Goal: Transaction & Acquisition: Purchase product/service

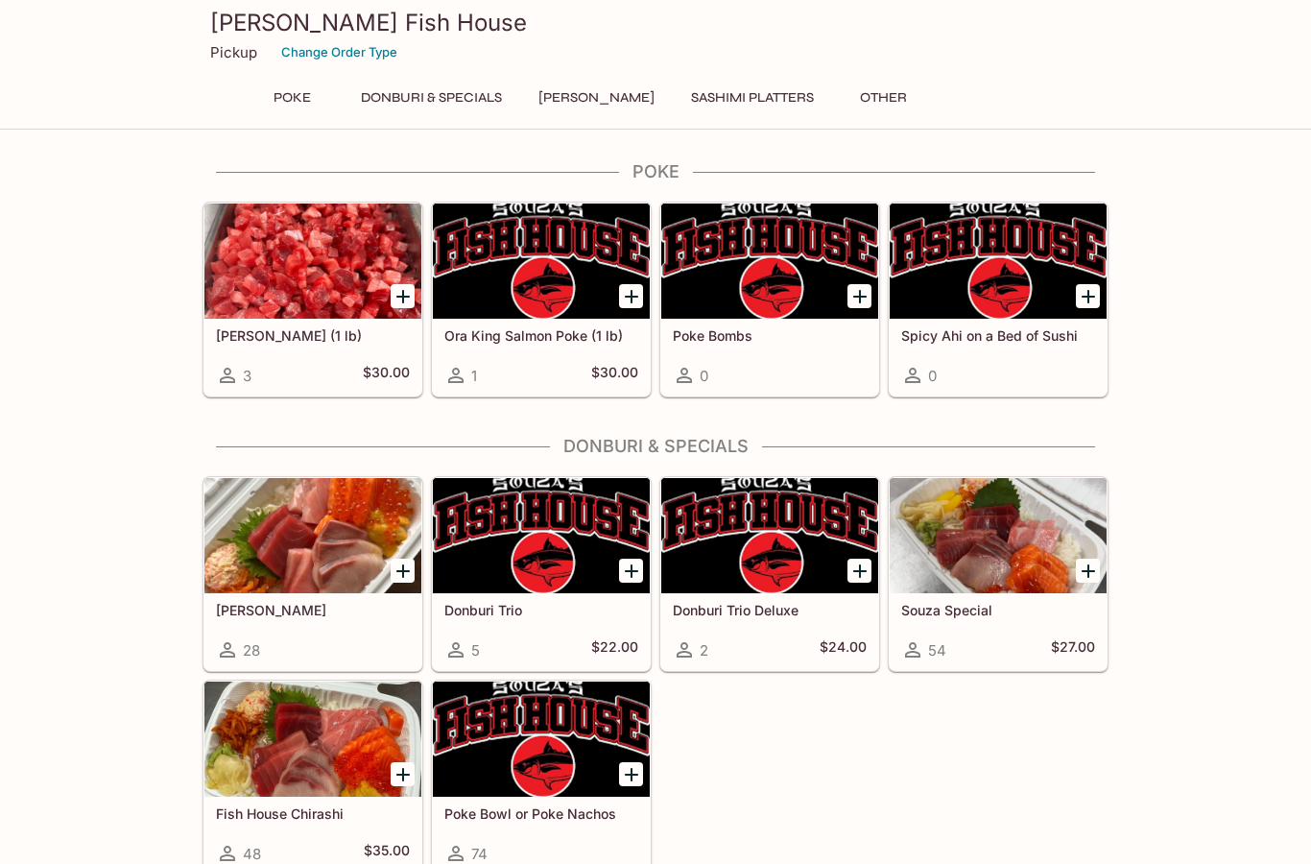
click at [1035, 572] on div at bounding box center [998, 535] width 217 height 115
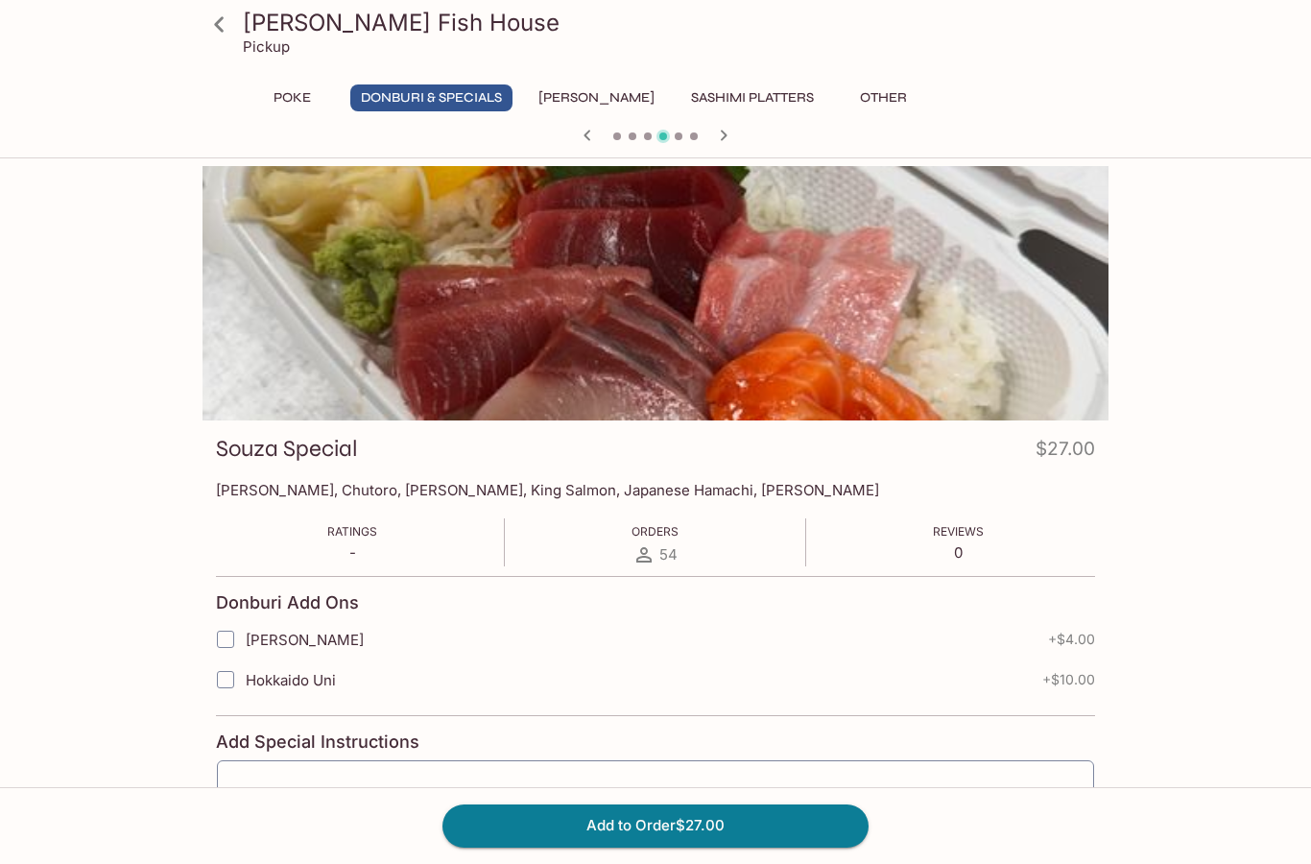
click at [597, 85] on button "[PERSON_NAME]" at bounding box center [596, 97] width 137 height 27
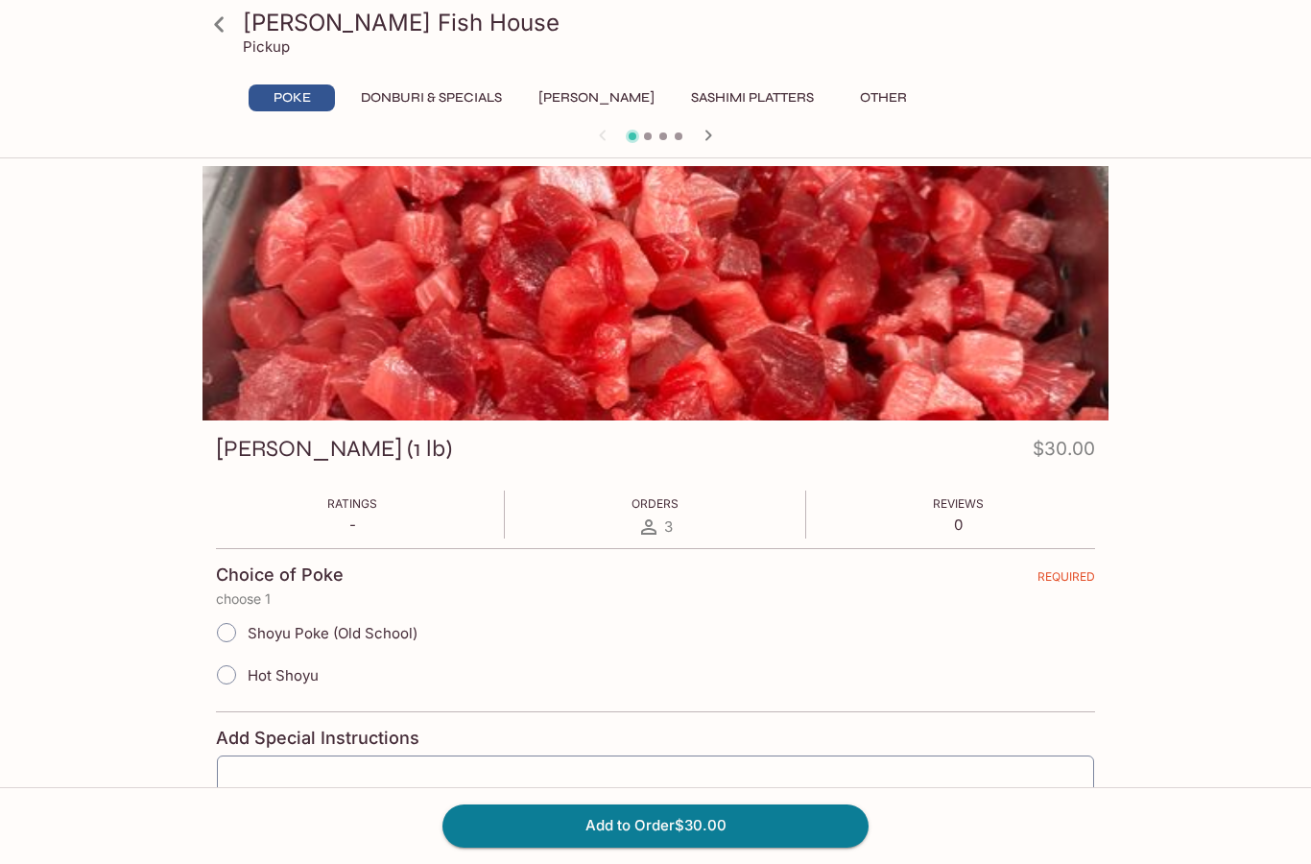
click at [764, 97] on button "Sashimi Platters" at bounding box center [753, 97] width 144 height 27
click at [882, 300] on div at bounding box center [656, 293] width 906 height 254
click at [882, 299] on div at bounding box center [656, 293] width 906 height 254
click at [711, 127] on icon "button" at bounding box center [708, 135] width 23 height 23
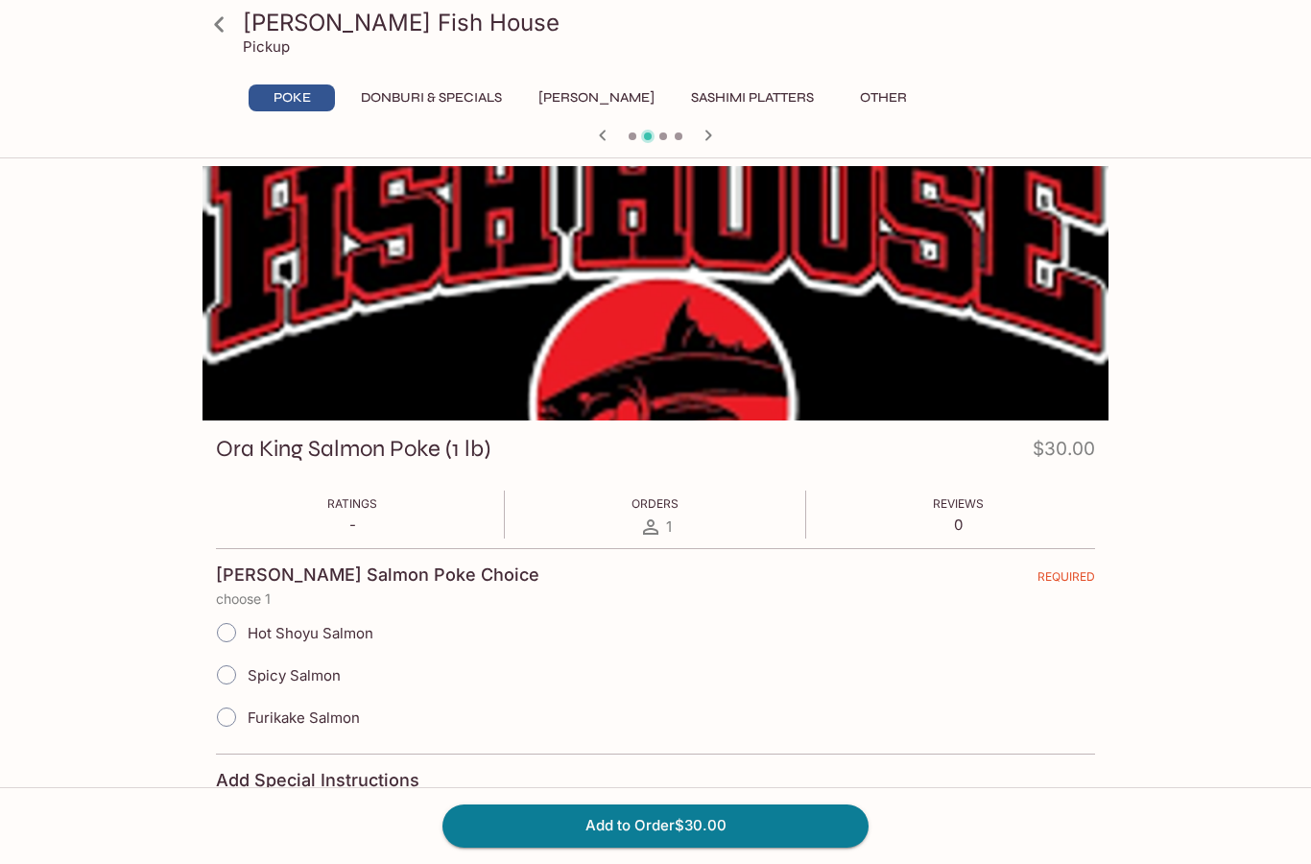
click at [709, 136] on icon "button" at bounding box center [709, 135] width 7 height 11
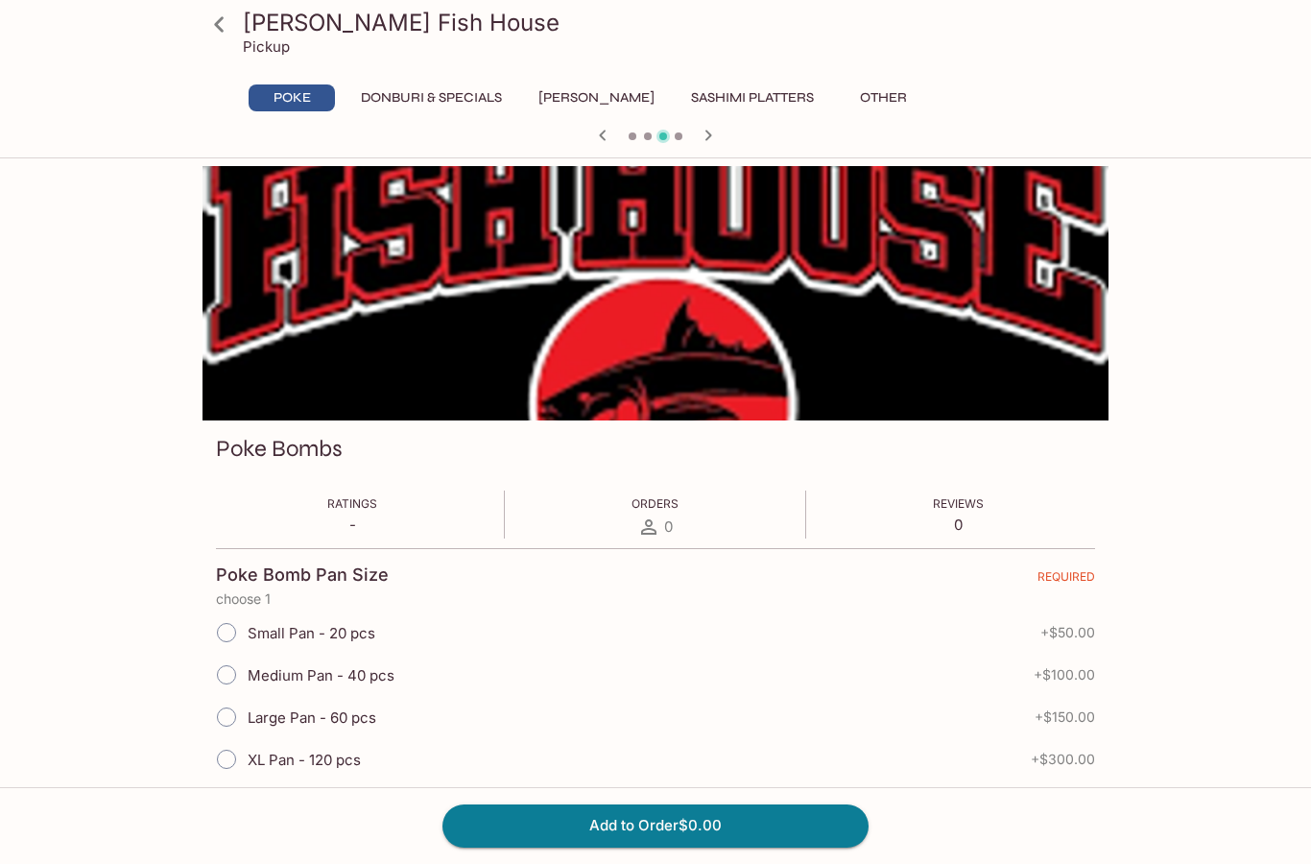
click at [715, 143] on icon "button" at bounding box center [708, 135] width 23 height 23
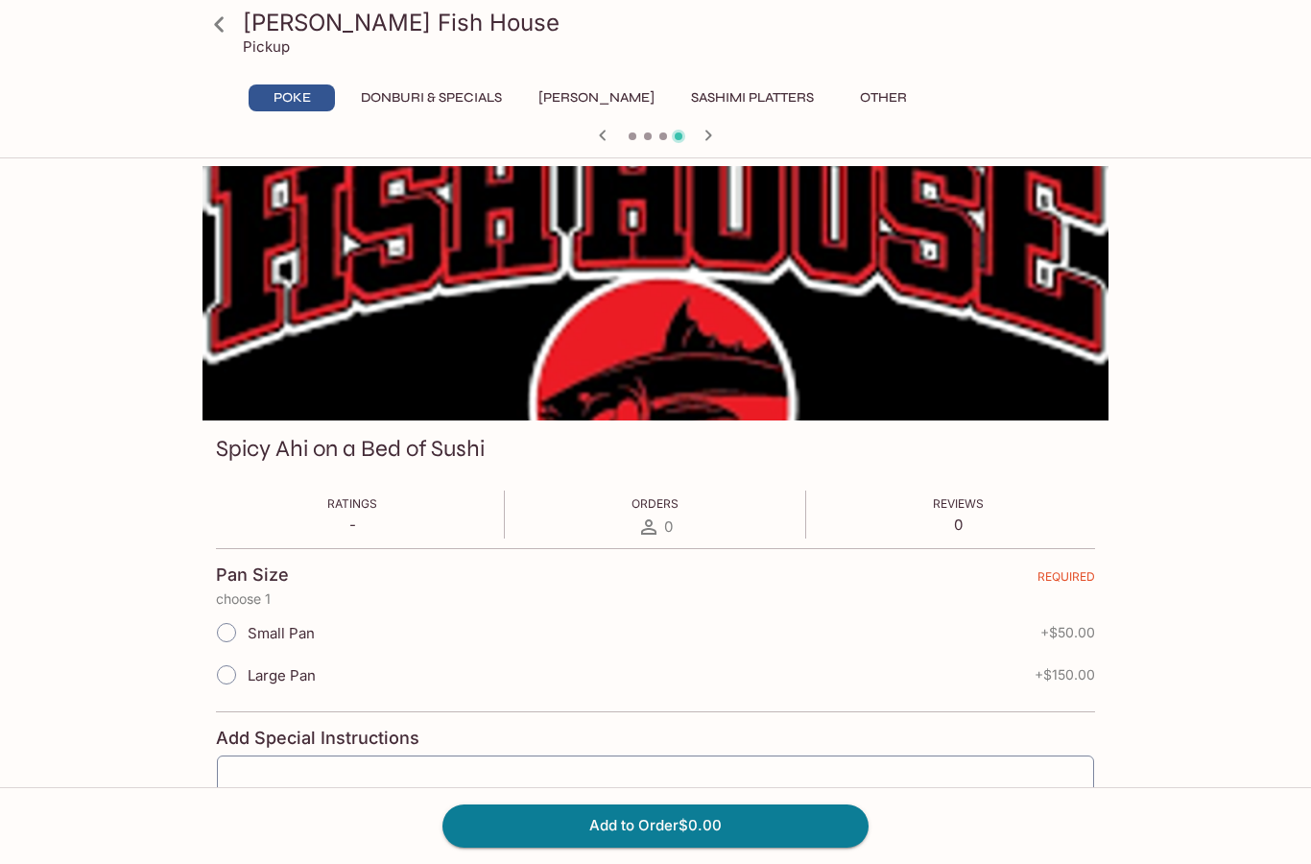
click at [309, 94] on button "Poke" at bounding box center [292, 97] width 86 height 27
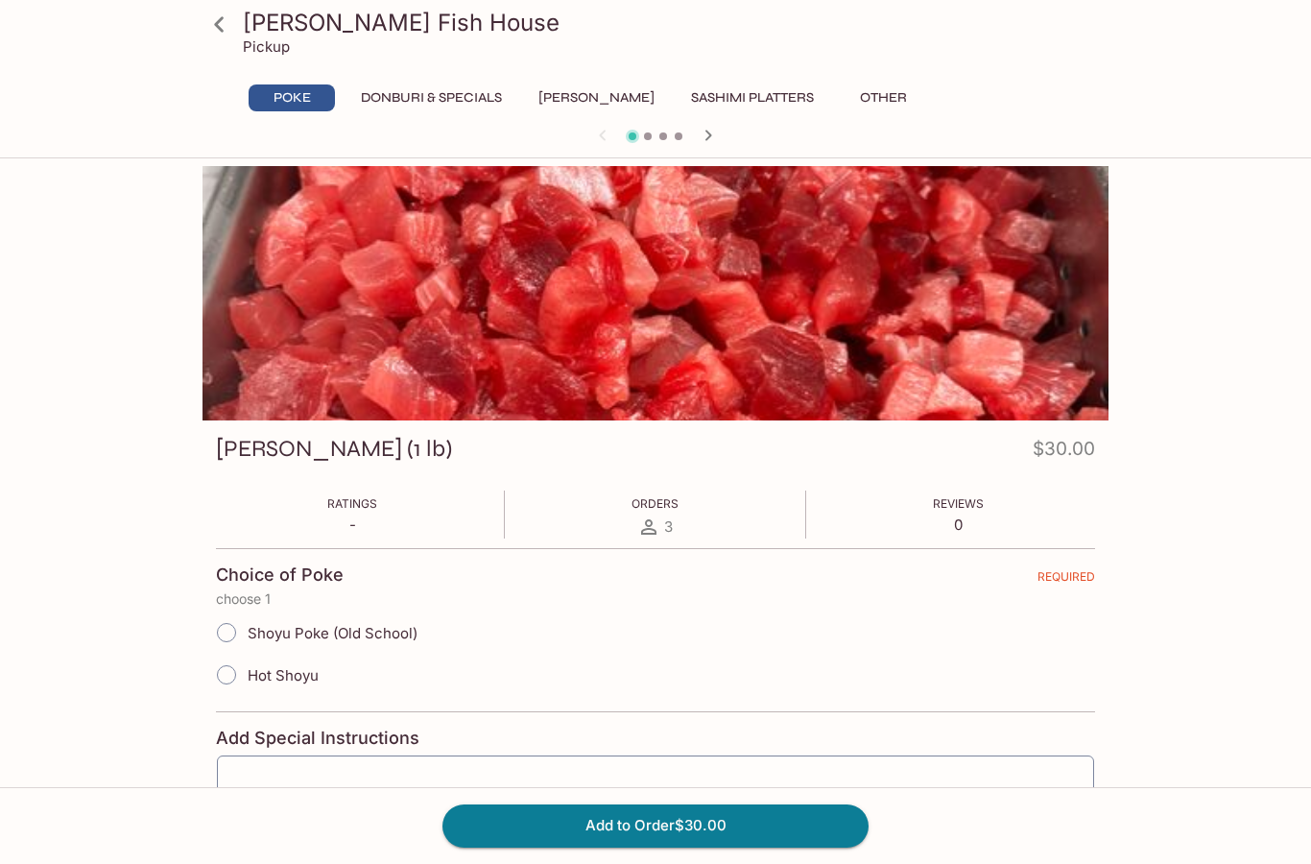
click at [457, 96] on button "Donburi & Specials" at bounding box center [431, 97] width 162 height 27
